Goal: Information Seeking & Learning: Learn about a topic

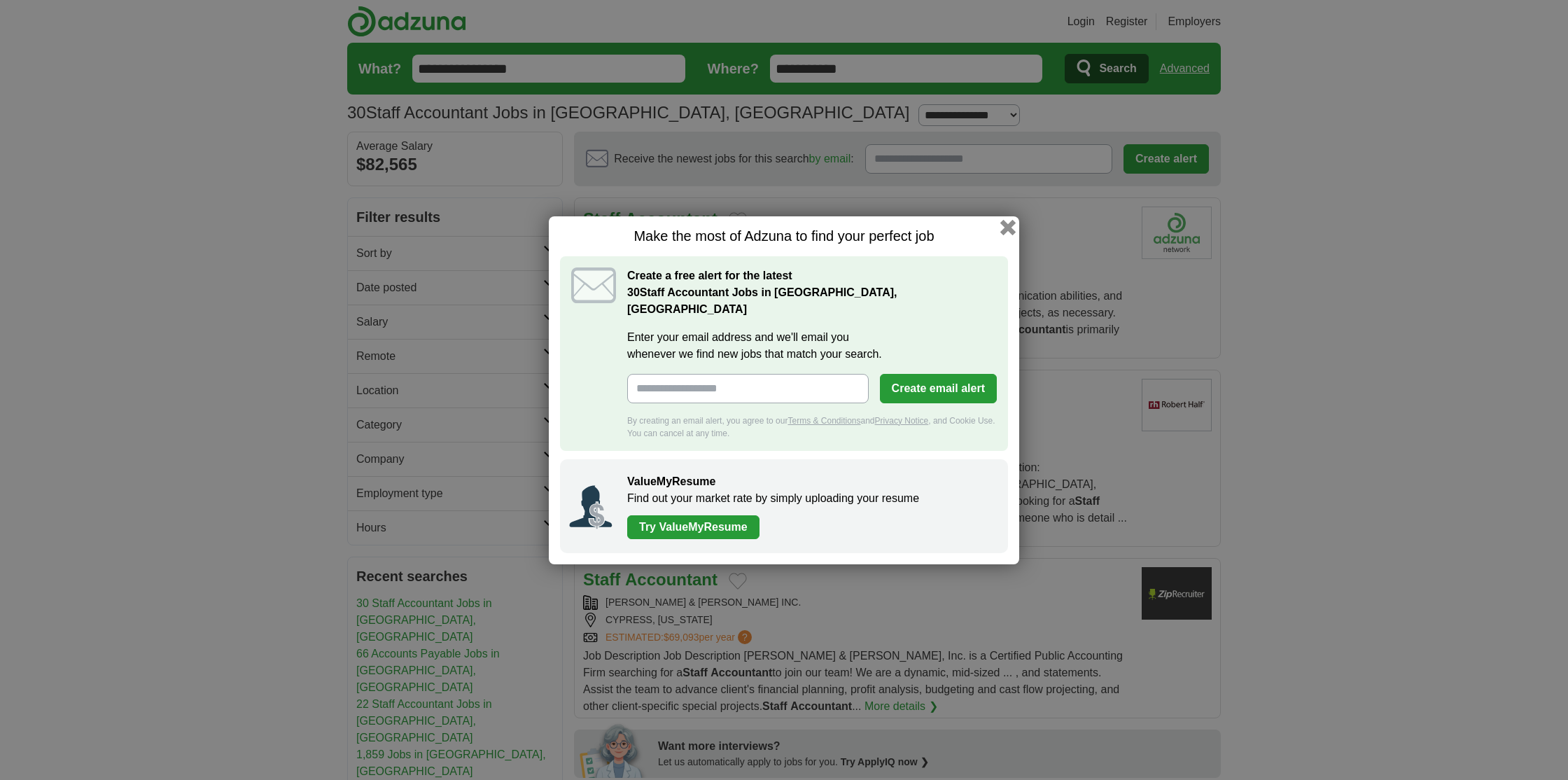
drag, startPoint x: 1004, startPoint y: 239, endPoint x: 991, endPoint y: 227, distance: 17.7
click at [1004, 234] on button "button" at bounding box center [1008, 227] width 11 height 11
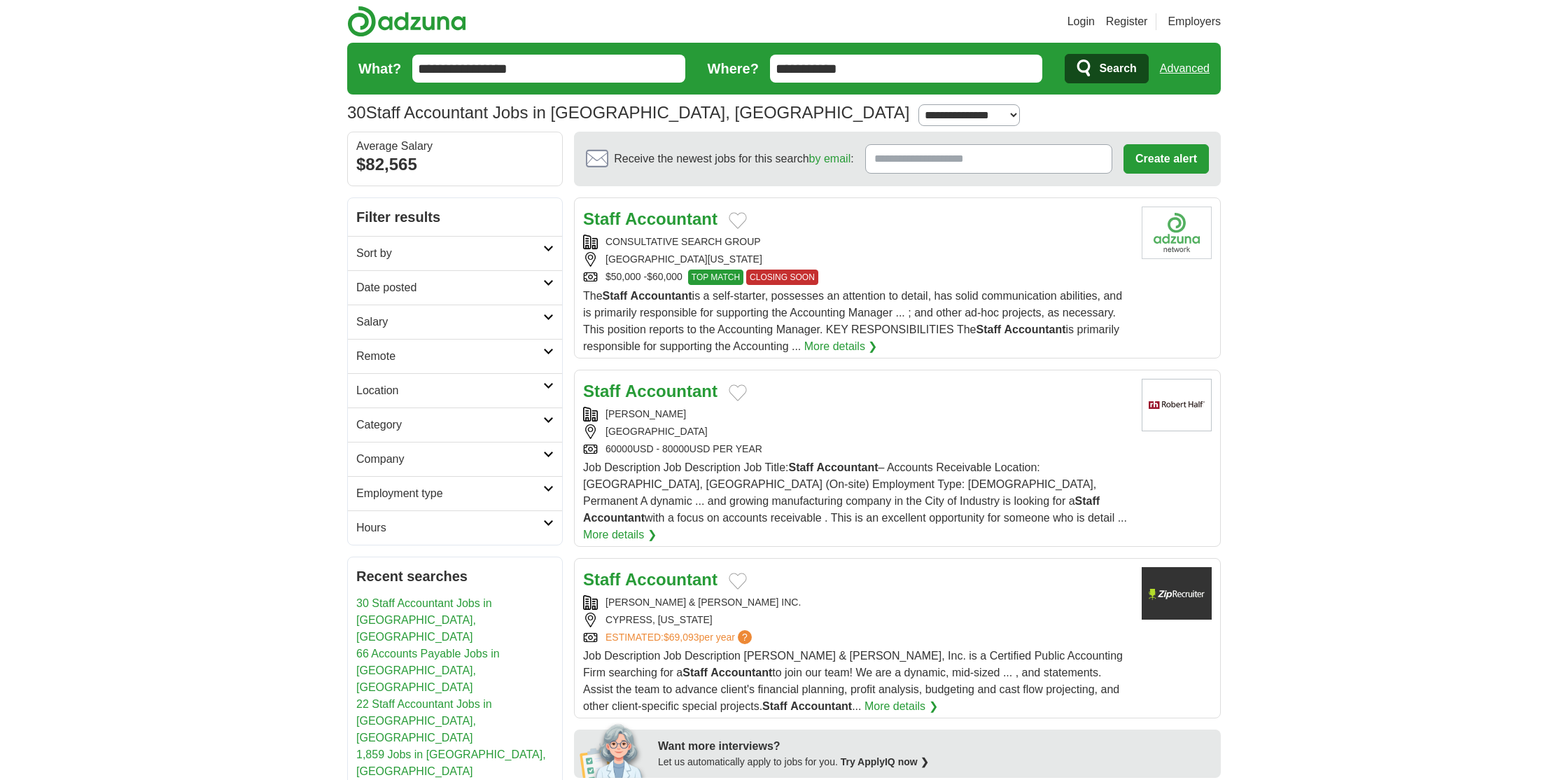
click at [876, 71] on input "**********" at bounding box center [906, 68] width 273 height 28
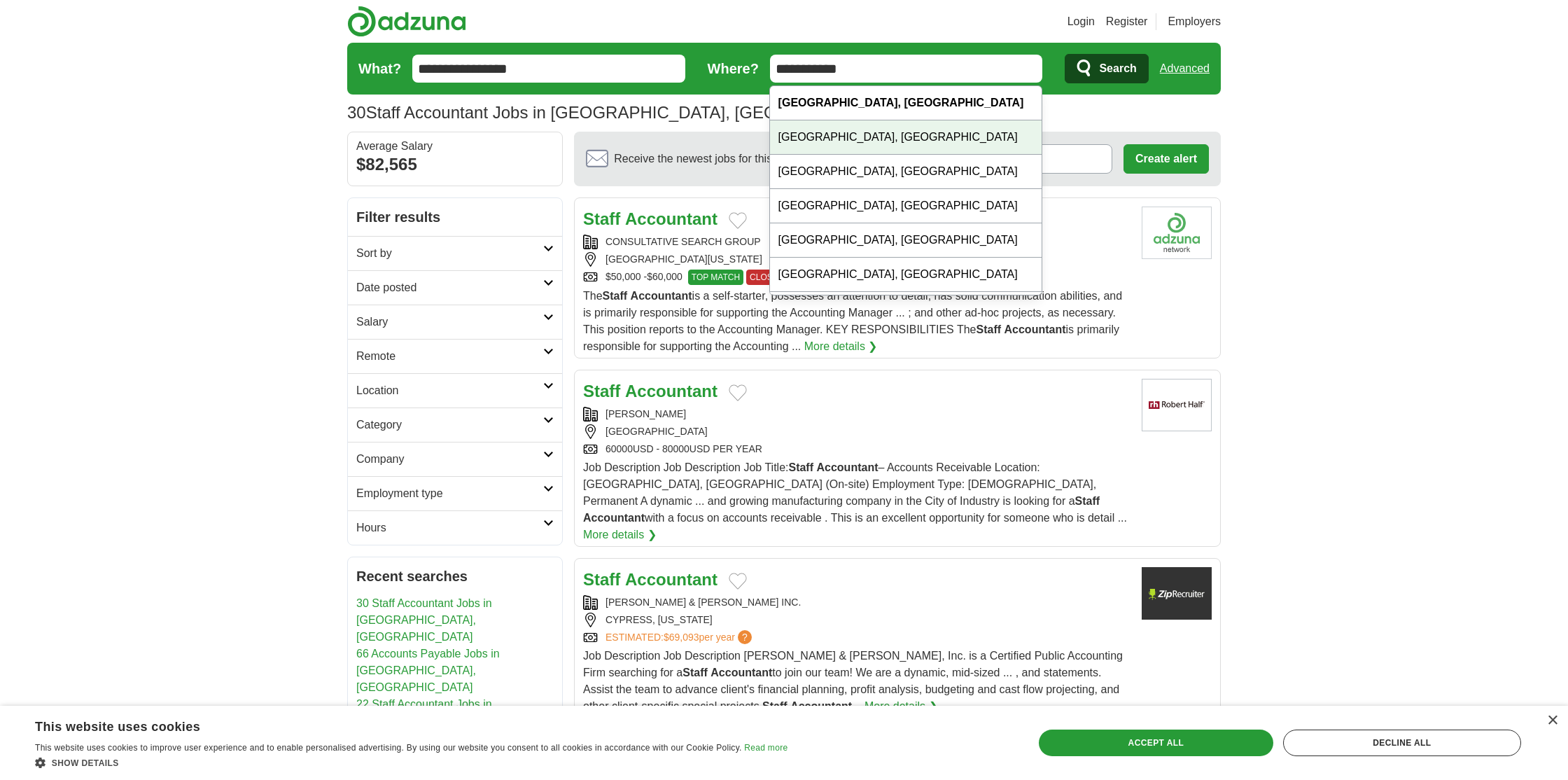
click at [833, 150] on div "[GEOGRAPHIC_DATA], [GEOGRAPHIC_DATA]" at bounding box center [905, 137] width 271 height 34
type input "**********"
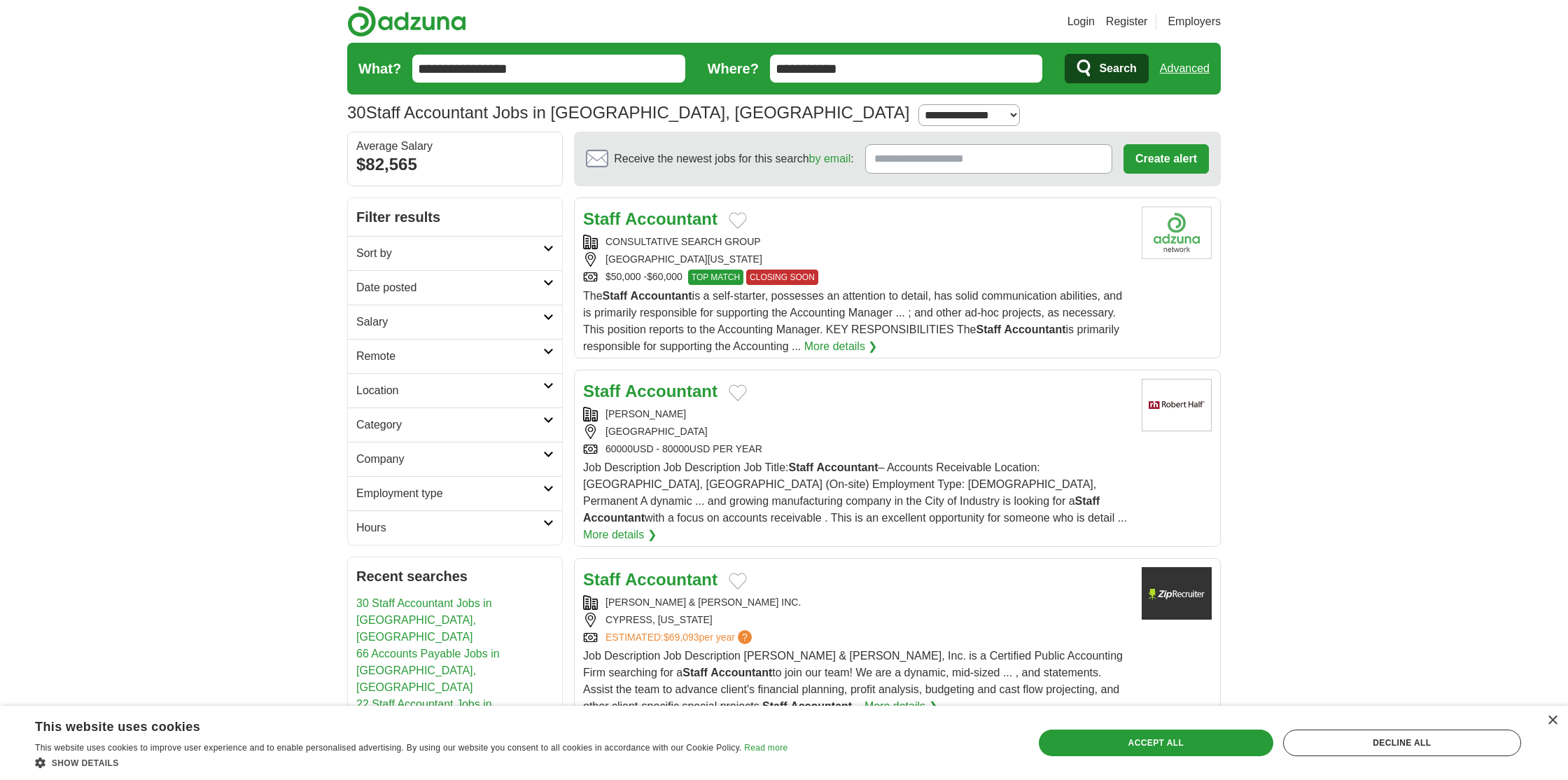
click at [1127, 71] on span "Search" at bounding box center [1118, 68] width 37 height 28
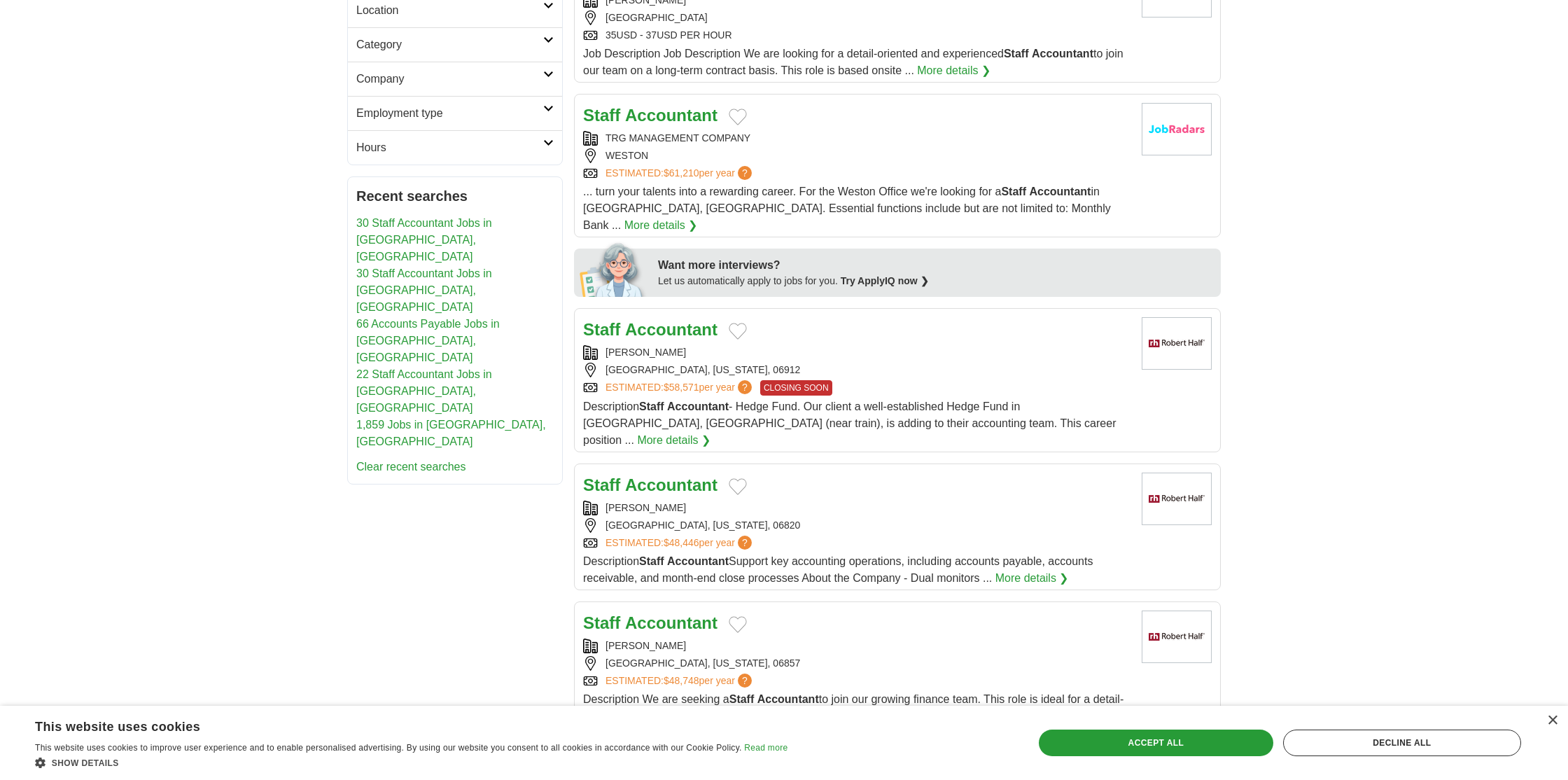
scroll to position [382, 0]
click at [692, 318] on strong "Accountant" at bounding box center [671, 327] width 92 height 18
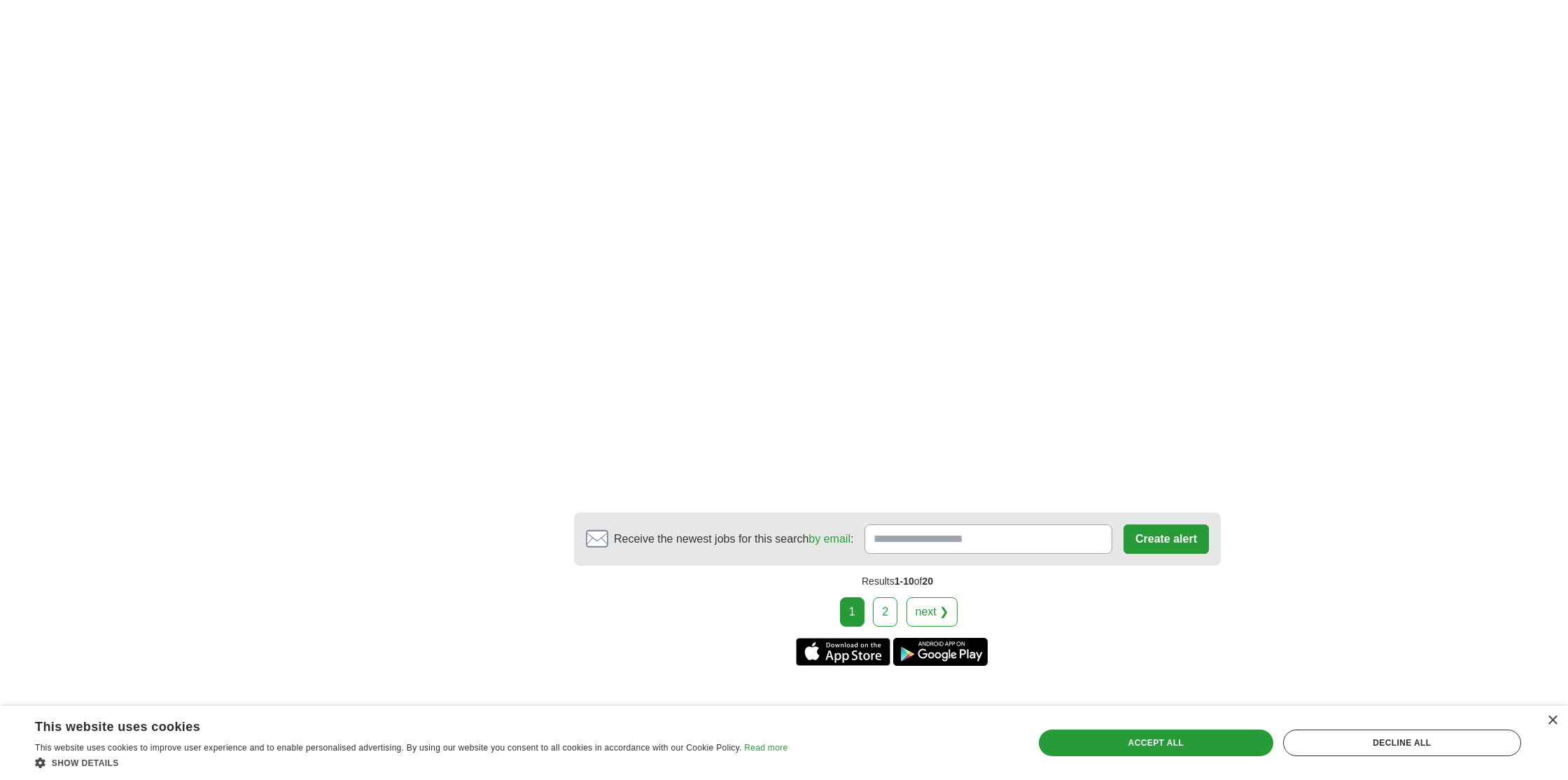
scroll to position [2314, 0]
click at [940, 595] on link "next ❯" at bounding box center [932, 610] width 52 height 30
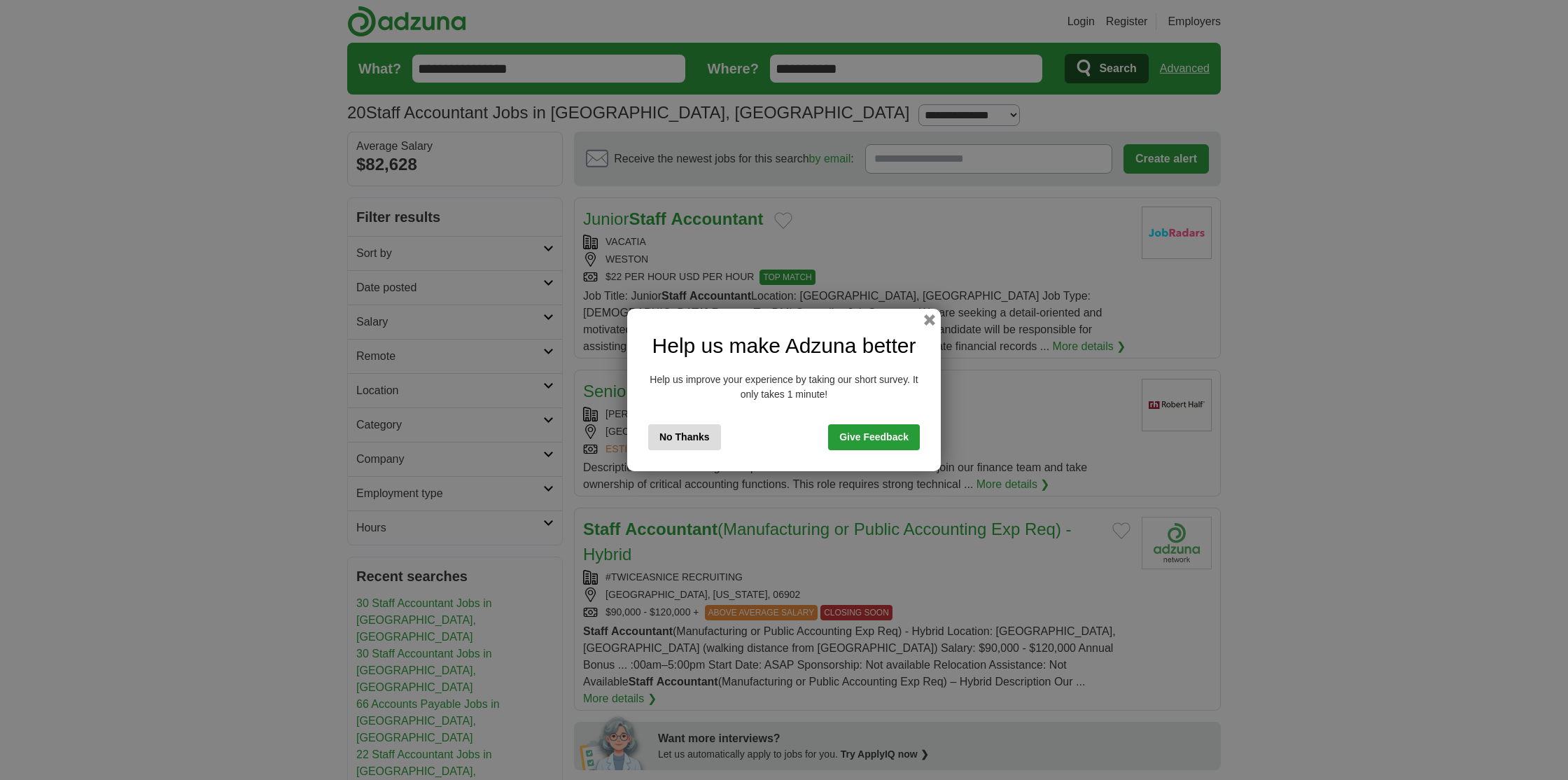
click at [934, 324] on button "button" at bounding box center [929, 320] width 11 height 11
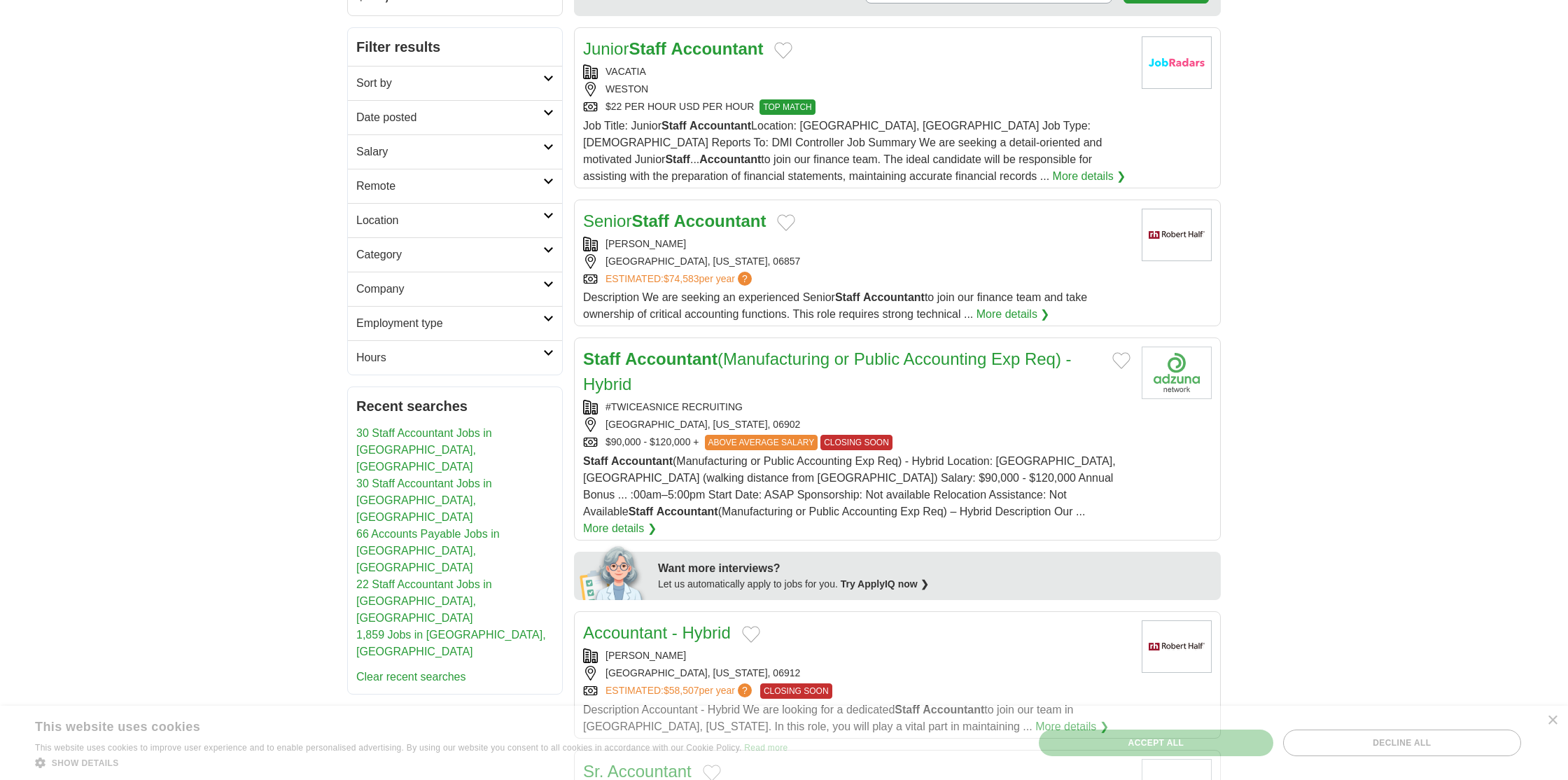
scroll to position [171, 0]
